Goal: Task Accomplishment & Management: Manage account settings

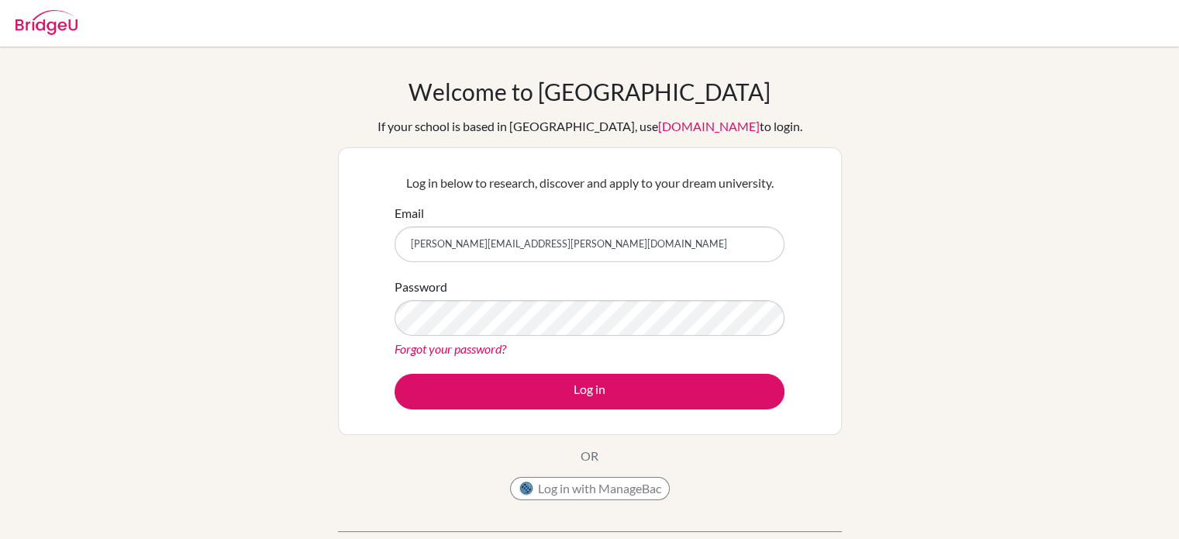
type input "[PERSON_NAME][EMAIL_ADDRESS][PERSON_NAME][DOMAIN_NAME]"
click at [466, 347] on link "Forgot your password?" at bounding box center [451, 348] width 112 height 15
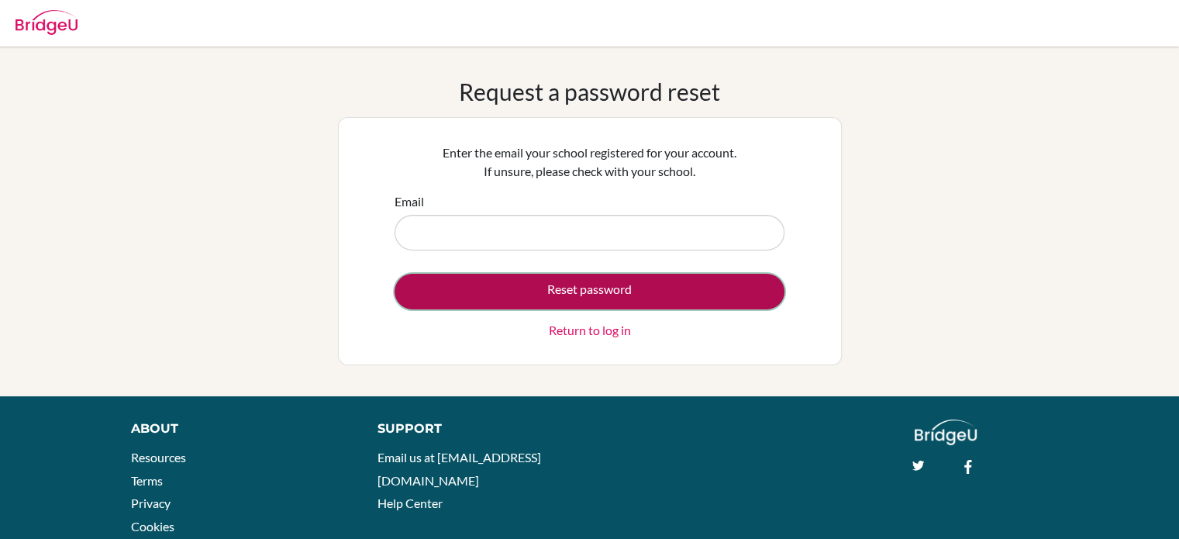
click at [513, 300] on button "Reset password" at bounding box center [590, 292] width 390 height 36
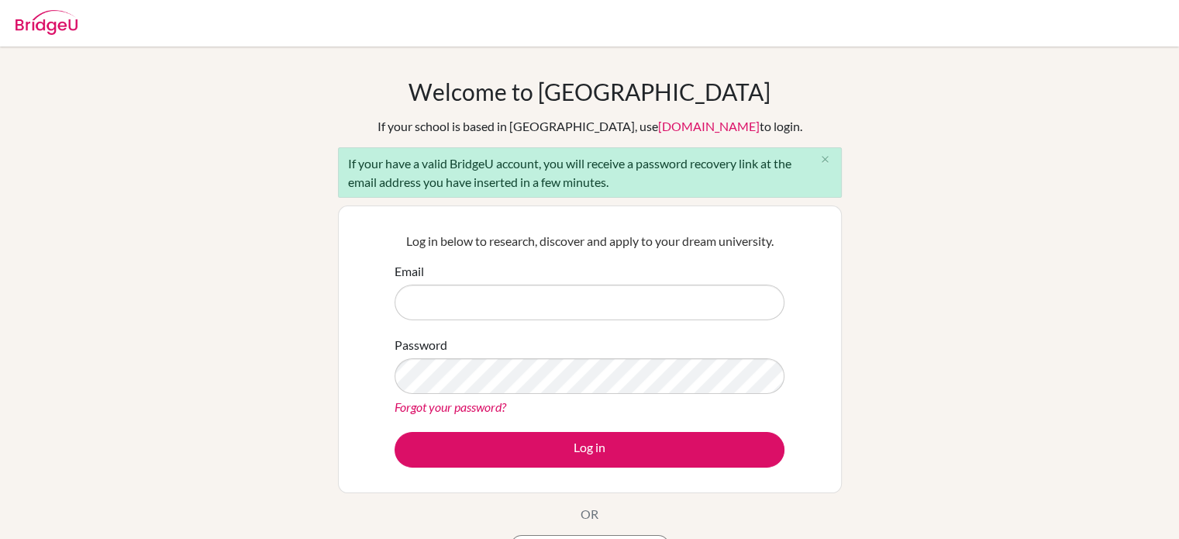
click at [477, 406] on link "Forgot your password?" at bounding box center [451, 406] width 112 height 15
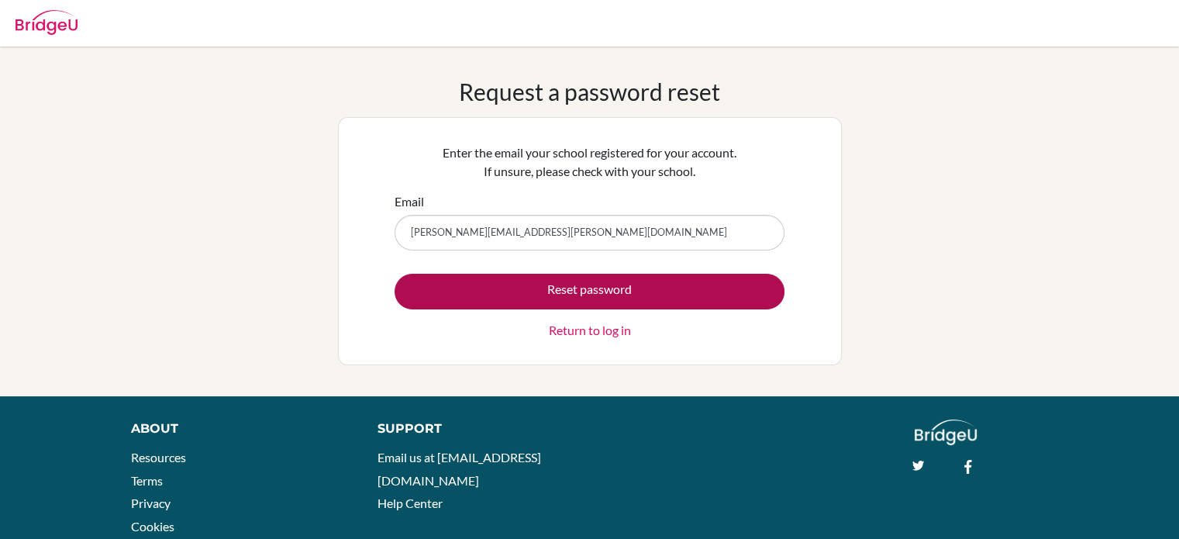
type input "[PERSON_NAME][EMAIL_ADDRESS][PERSON_NAME][DOMAIN_NAME]"
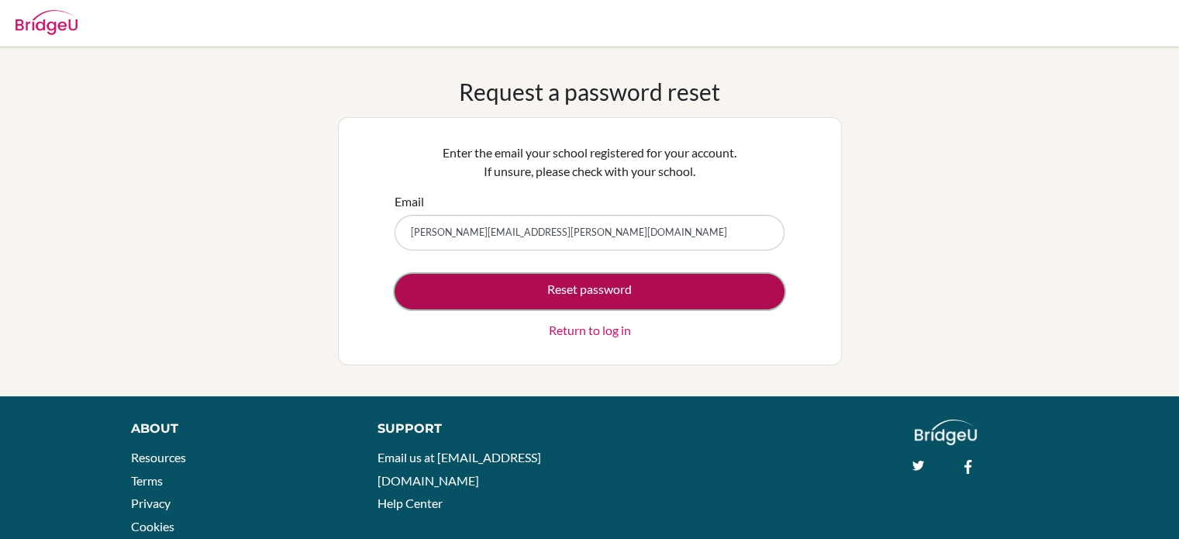
click at [613, 290] on button "Reset password" at bounding box center [590, 292] width 390 height 36
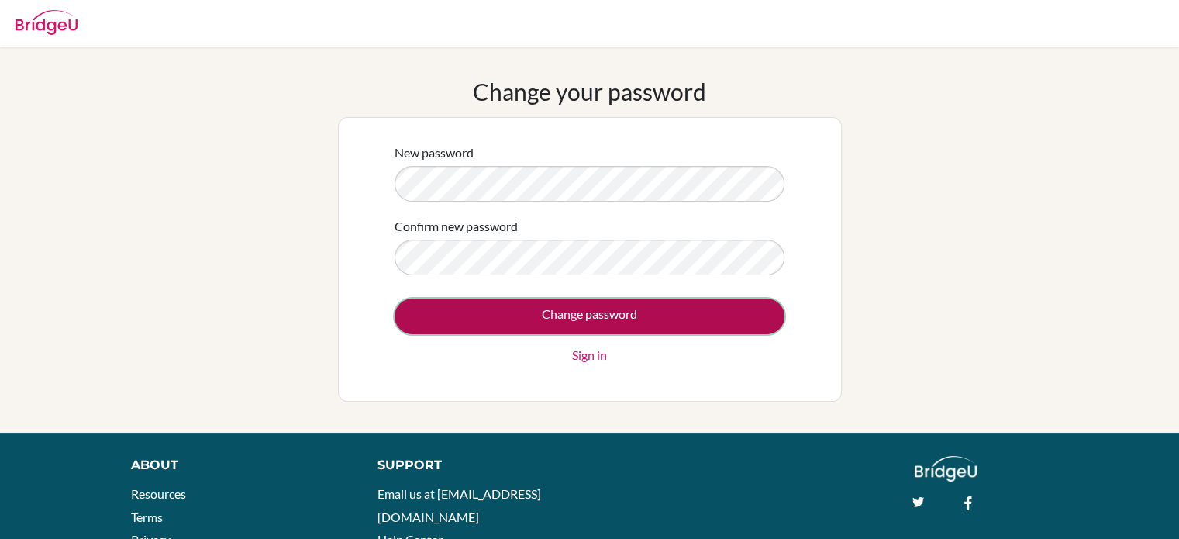
click at [605, 328] on input "Change password" at bounding box center [590, 317] width 390 height 36
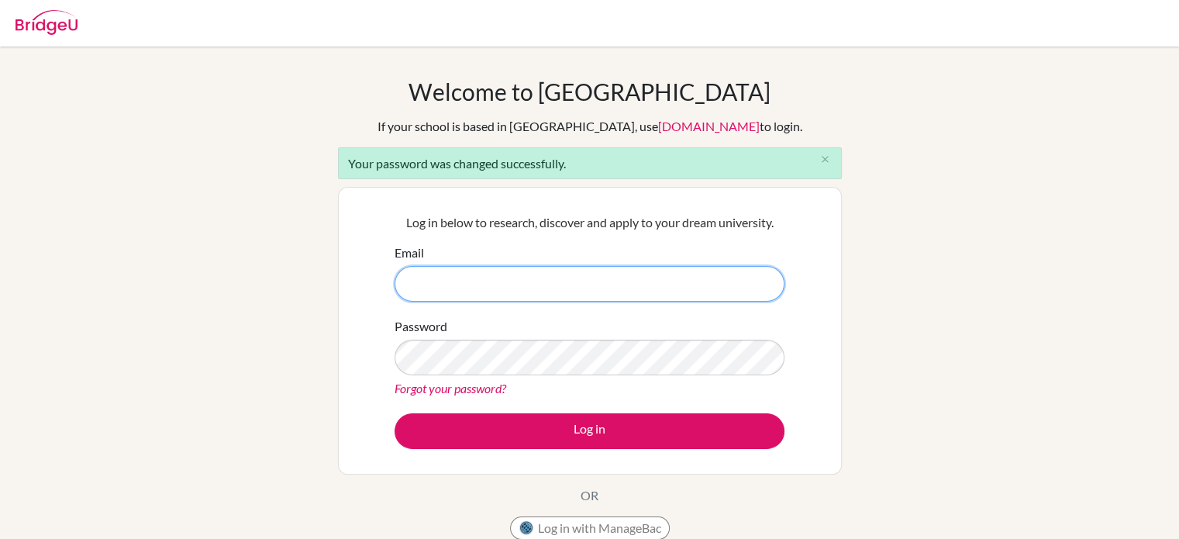
type input "[PERSON_NAME][EMAIL_ADDRESS][PERSON_NAME][DOMAIN_NAME]"
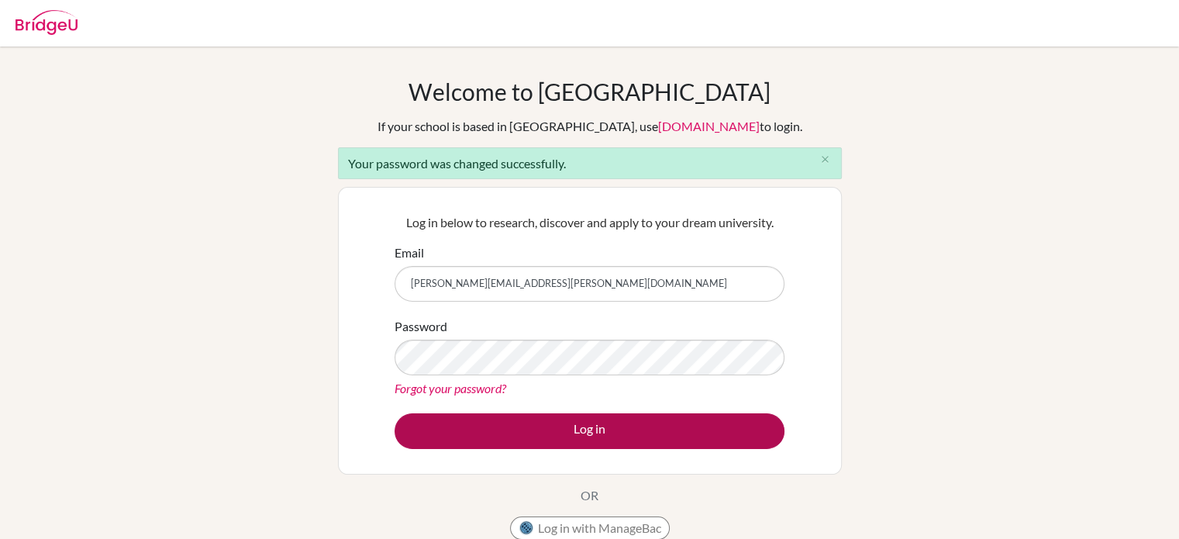
drag, startPoint x: 592, startPoint y: 397, endPoint x: 590, endPoint y: 423, distance: 25.7
click at [590, 423] on form "Email [PERSON_NAME][EMAIL_ADDRESS][PERSON_NAME][DOMAIN_NAME] Password Forgot yo…" at bounding box center [590, 345] width 390 height 205
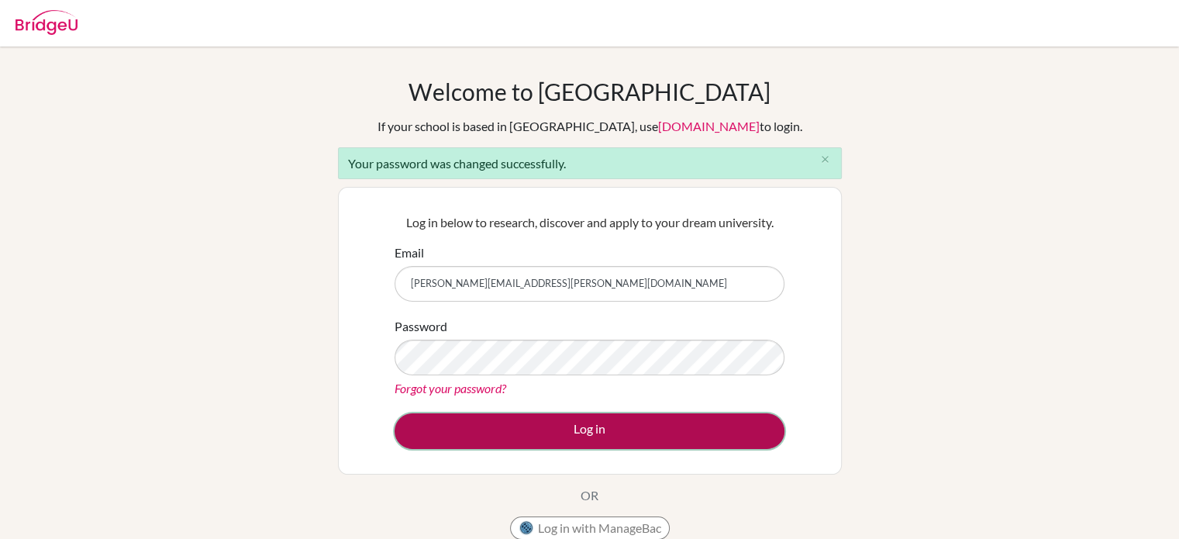
click at [596, 434] on button "Log in" at bounding box center [590, 431] width 390 height 36
